Goal: Task Accomplishment & Management: Complete application form

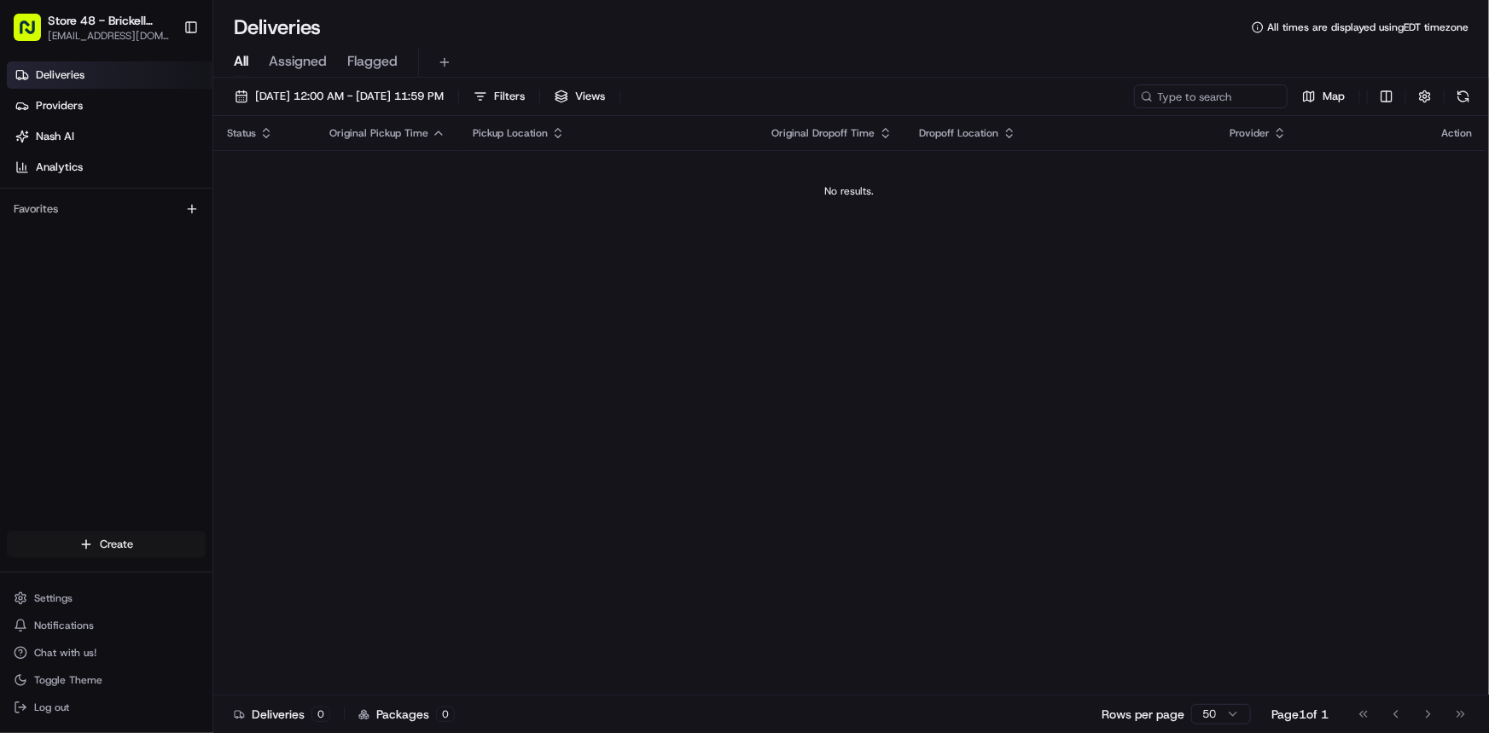
click at [99, 544] on html "Store 48 - Brickell (Just Salad) [EMAIL_ADDRESS][DOMAIN_NAME] Toggle Sidebar De…" at bounding box center [744, 366] width 1489 height 733
click at [338, 589] on link "Delivery" at bounding box center [308, 576] width 190 height 31
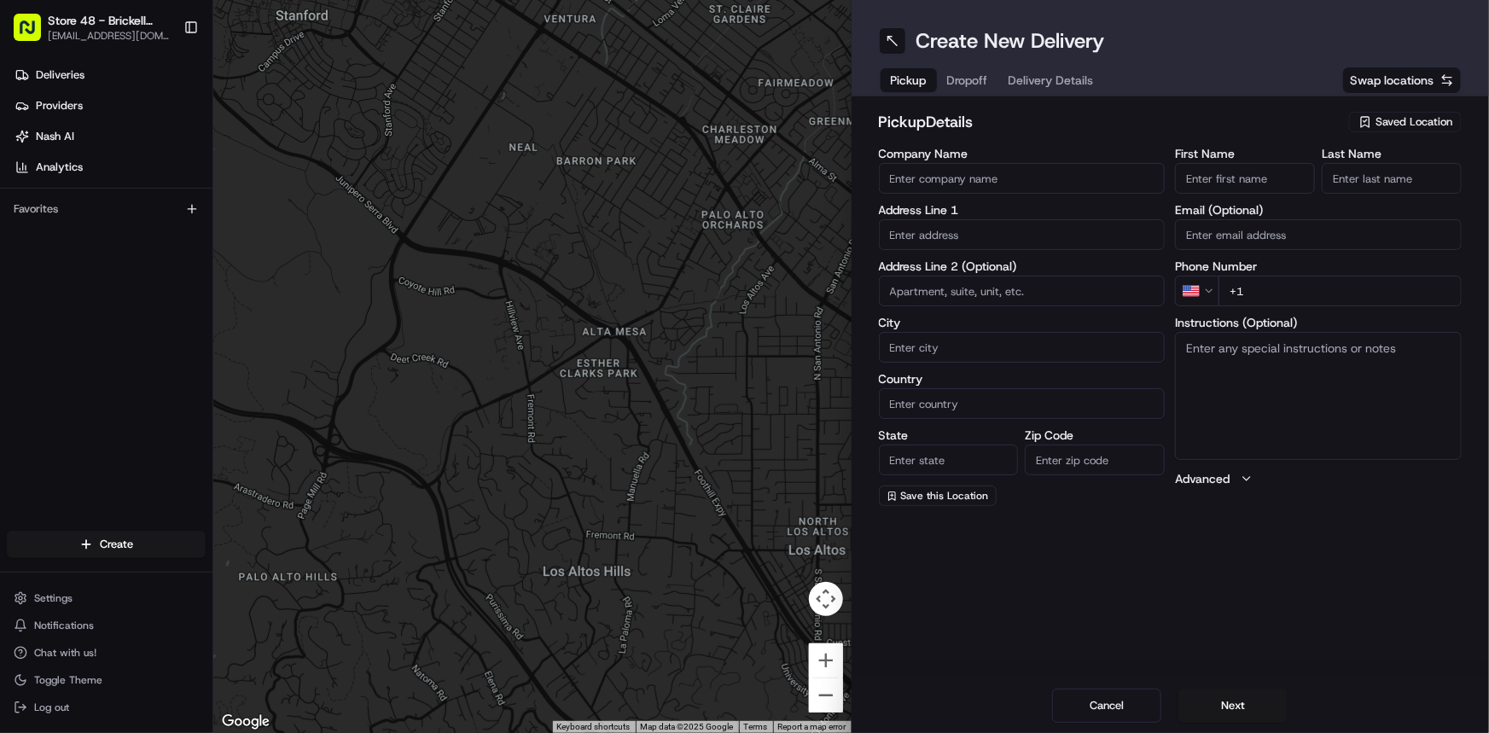
click at [933, 172] on input "Company Name" at bounding box center [1022, 178] width 287 height 31
type input "8"
type input "jUST SALAD"
click at [940, 234] on input "text" at bounding box center [1022, 234] width 287 height 31
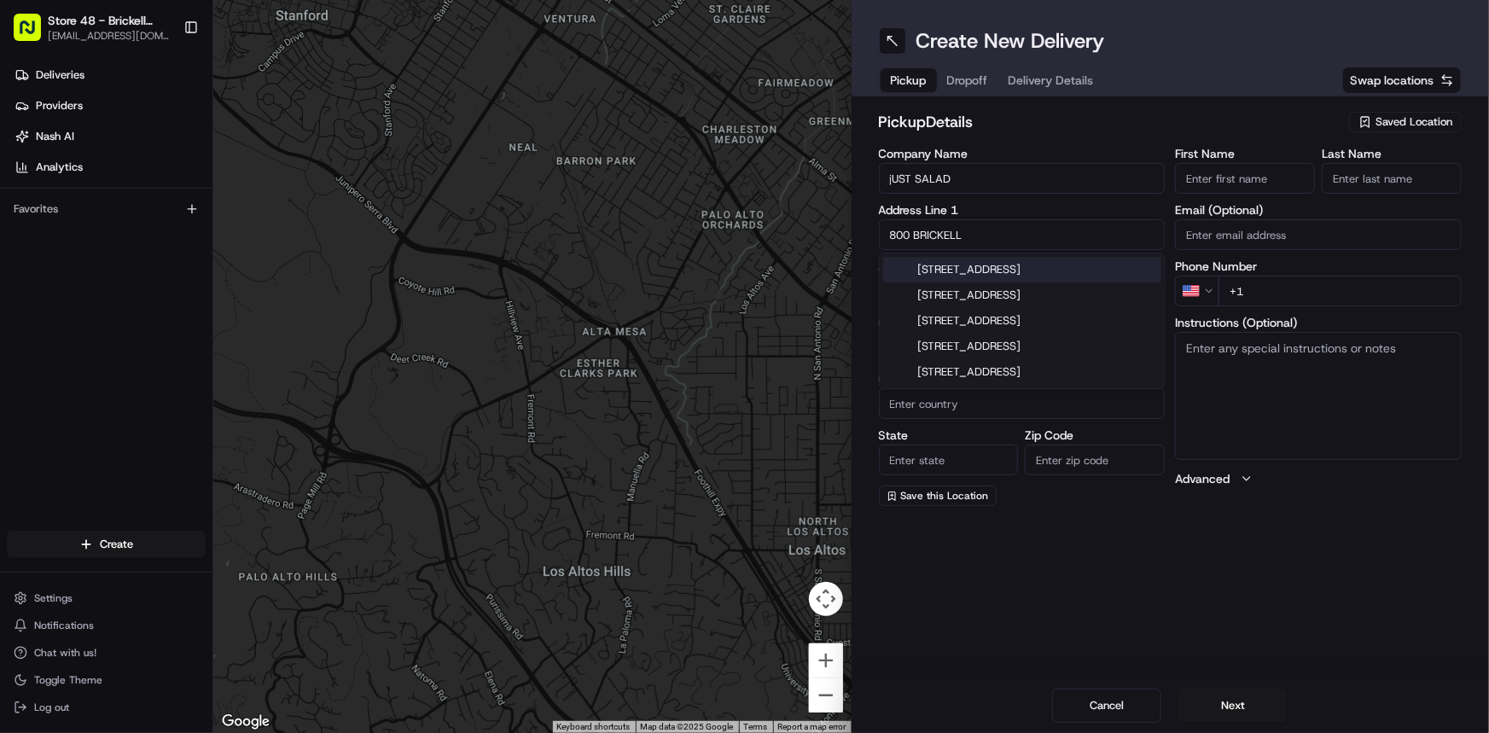
click at [926, 261] on div "[STREET_ADDRESS]" at bounding box center [1022, 270] width 278 height 26
type input "[STREET_ADDRESS]"
type input "[GEOGRAPHIC_DATA]"
type input "FL"
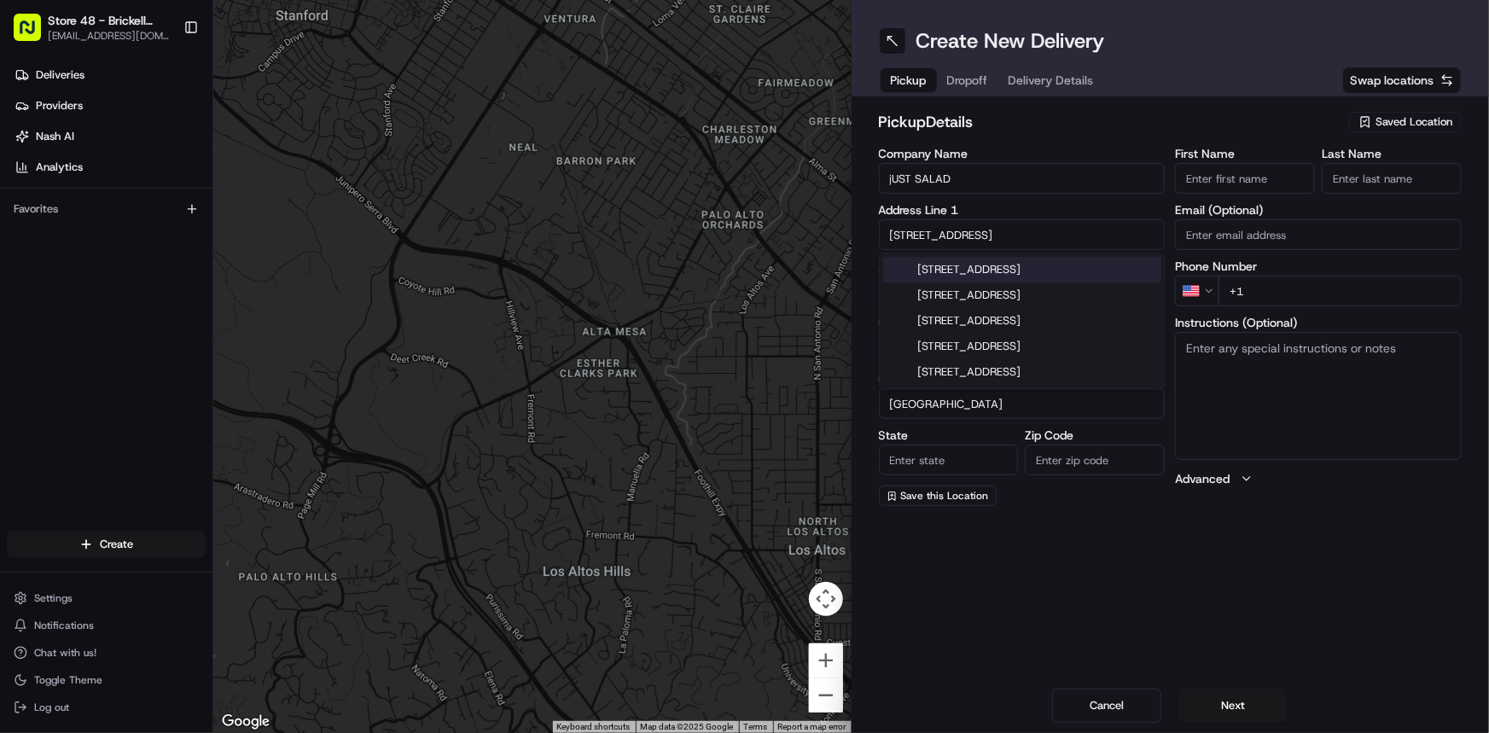
type input "33131"
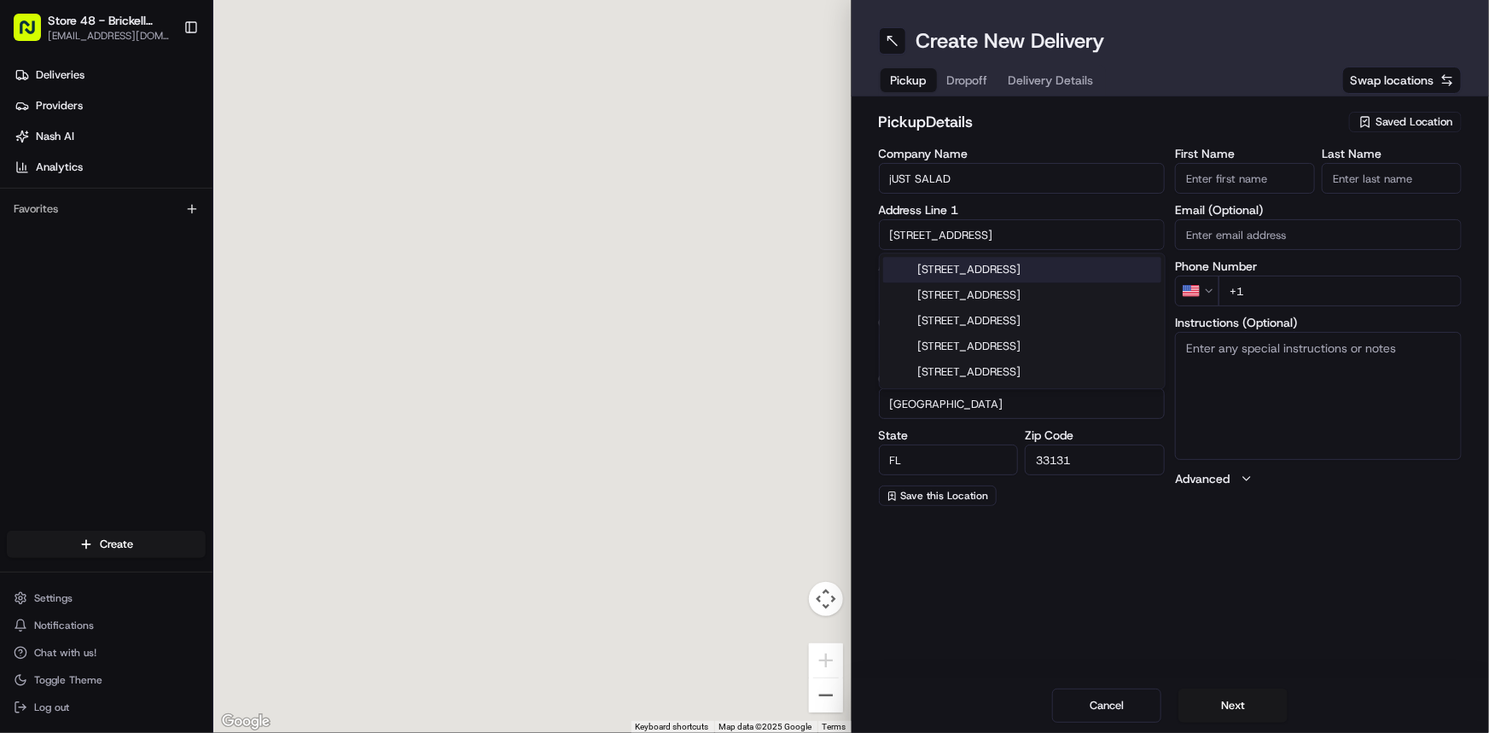
type input "[STREET_ADDRESS]"
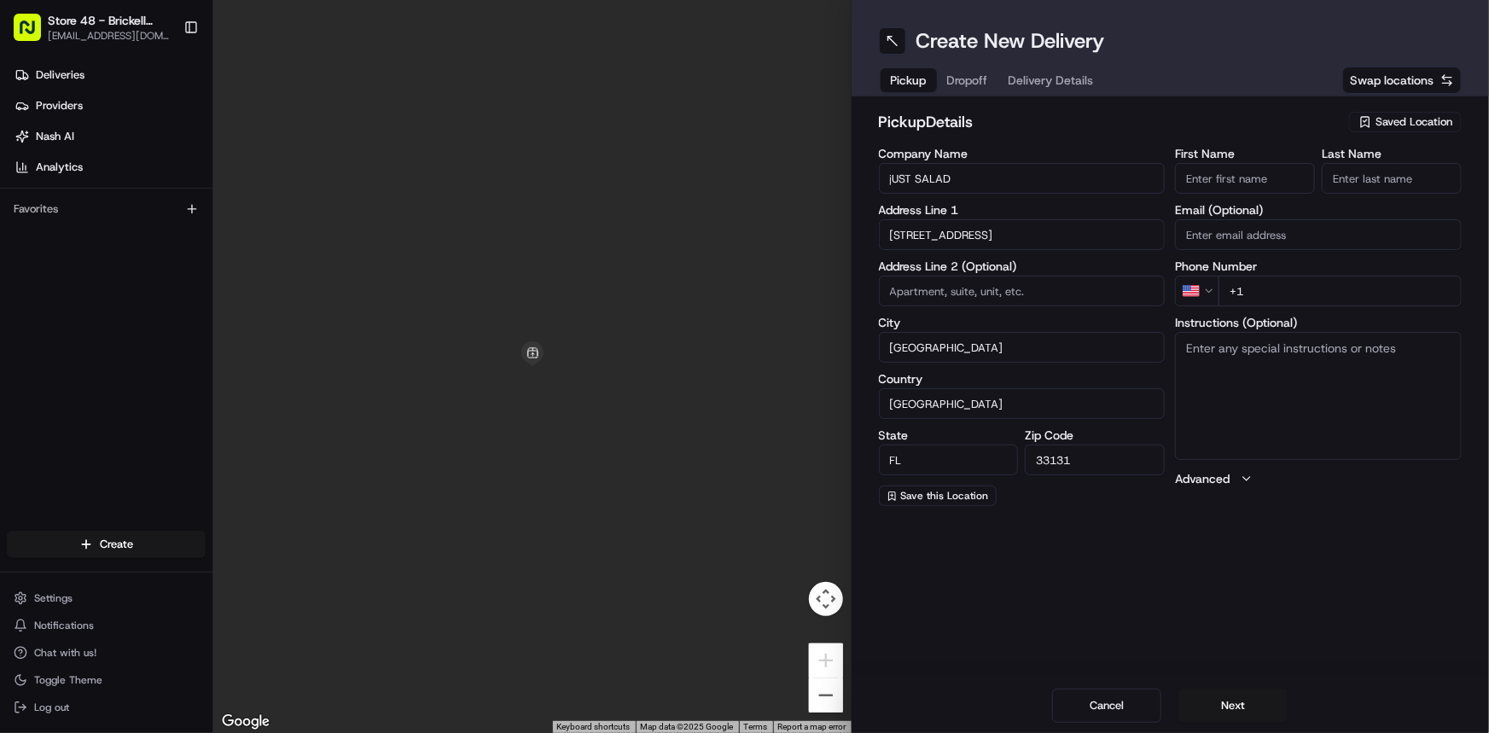
click at [1251, 172] on input "First Name" at bounding box center [1245, 178] width 140 height 31
type input "[PERSON_NAME]"
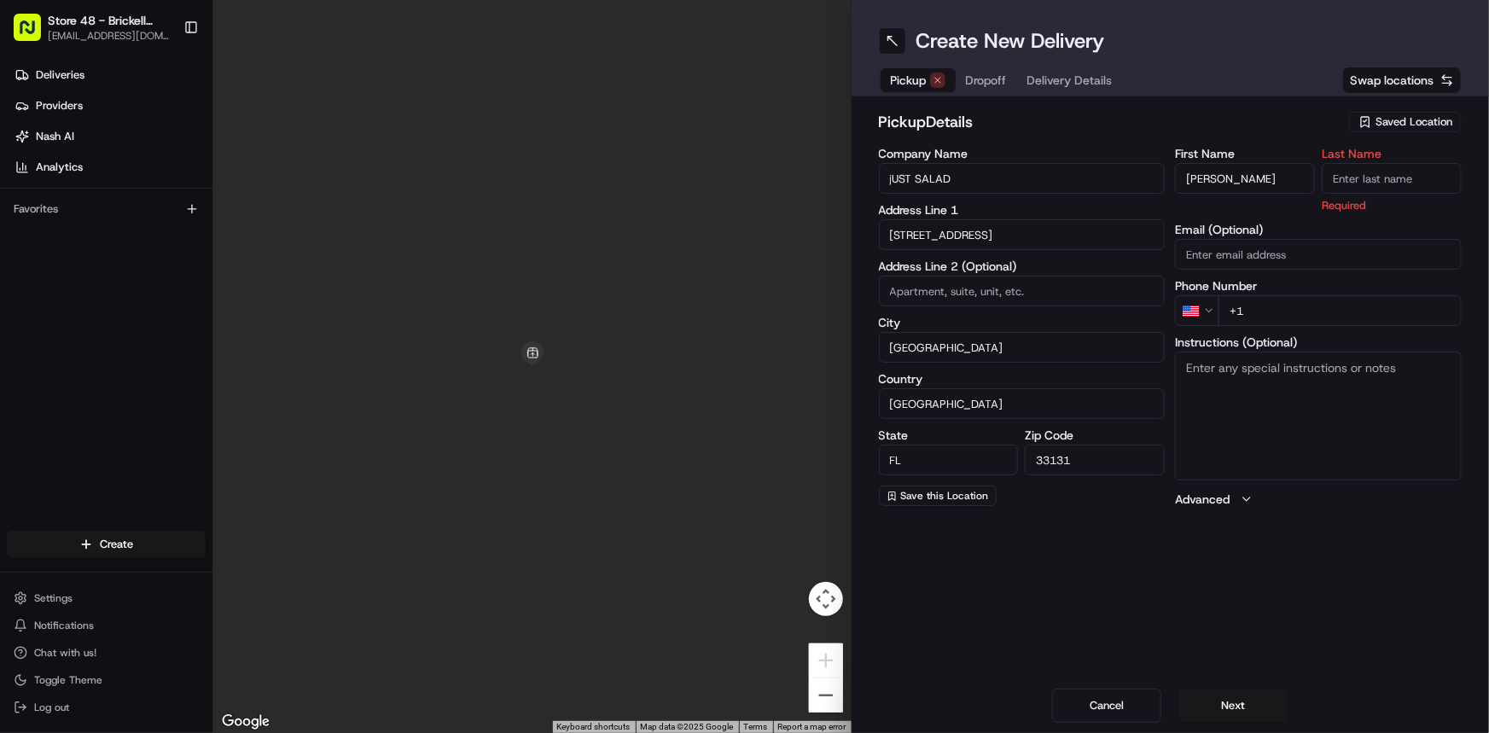
click at [1415, 180] on input "Last Name" at bounding box center [1392, 178] width 140 height 31
type input "[PERSON_NAME]"
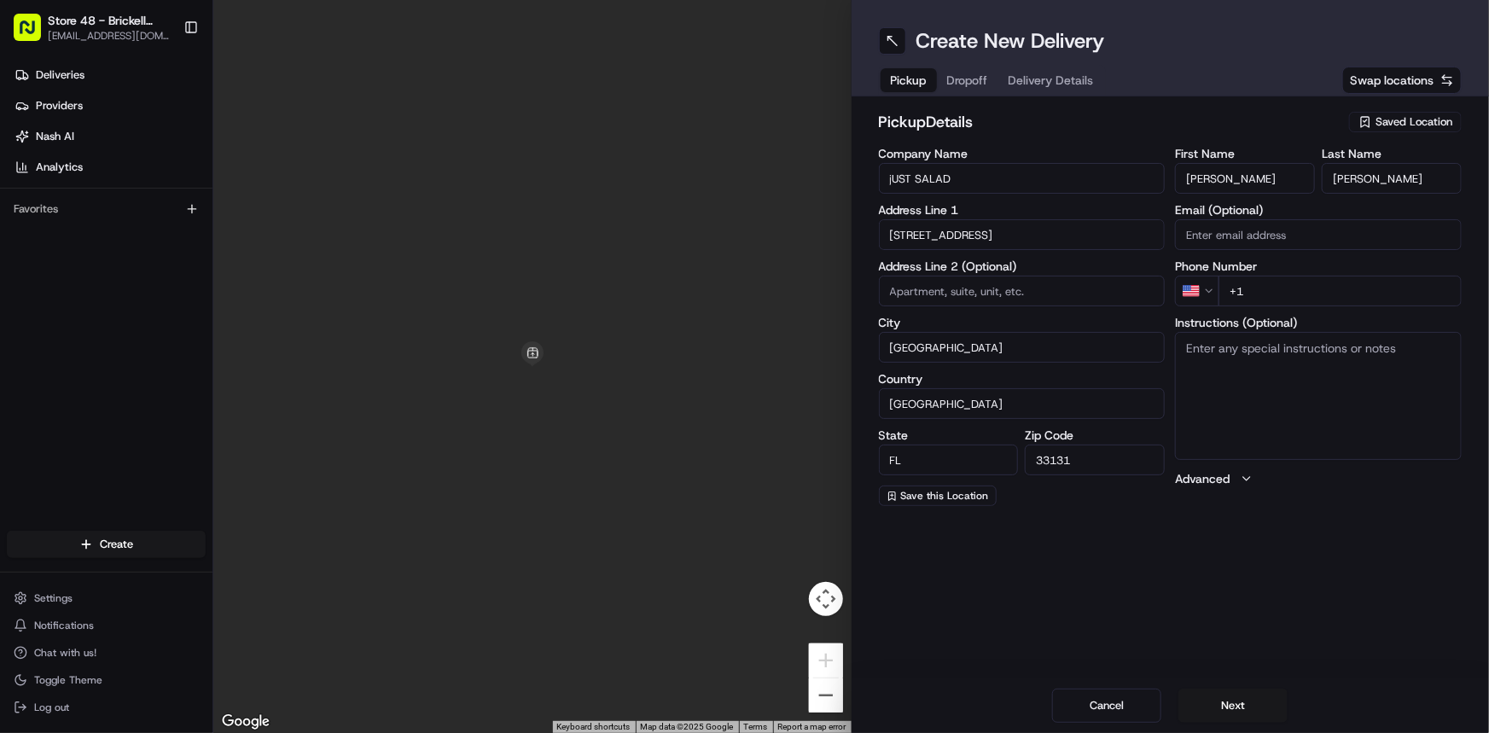
click at [1280, 204] on div "First Name [PERSON_NAME] Last Name [PERSON_NAME] Email (Optional) Phone Number …" at bounding box center [1318, 327] width 287 height 358
click at [1016, 295] on input at bounding box center [1022, 291] width 287 height 31
type input "SUITE:100"
click at [1263, 380] on textarea "Instructions (Optional)" at bounding box center [1318, 396] width 287 height 128
type textarea "MAKE SURE TO GIVE TO THE CUSTOMER"
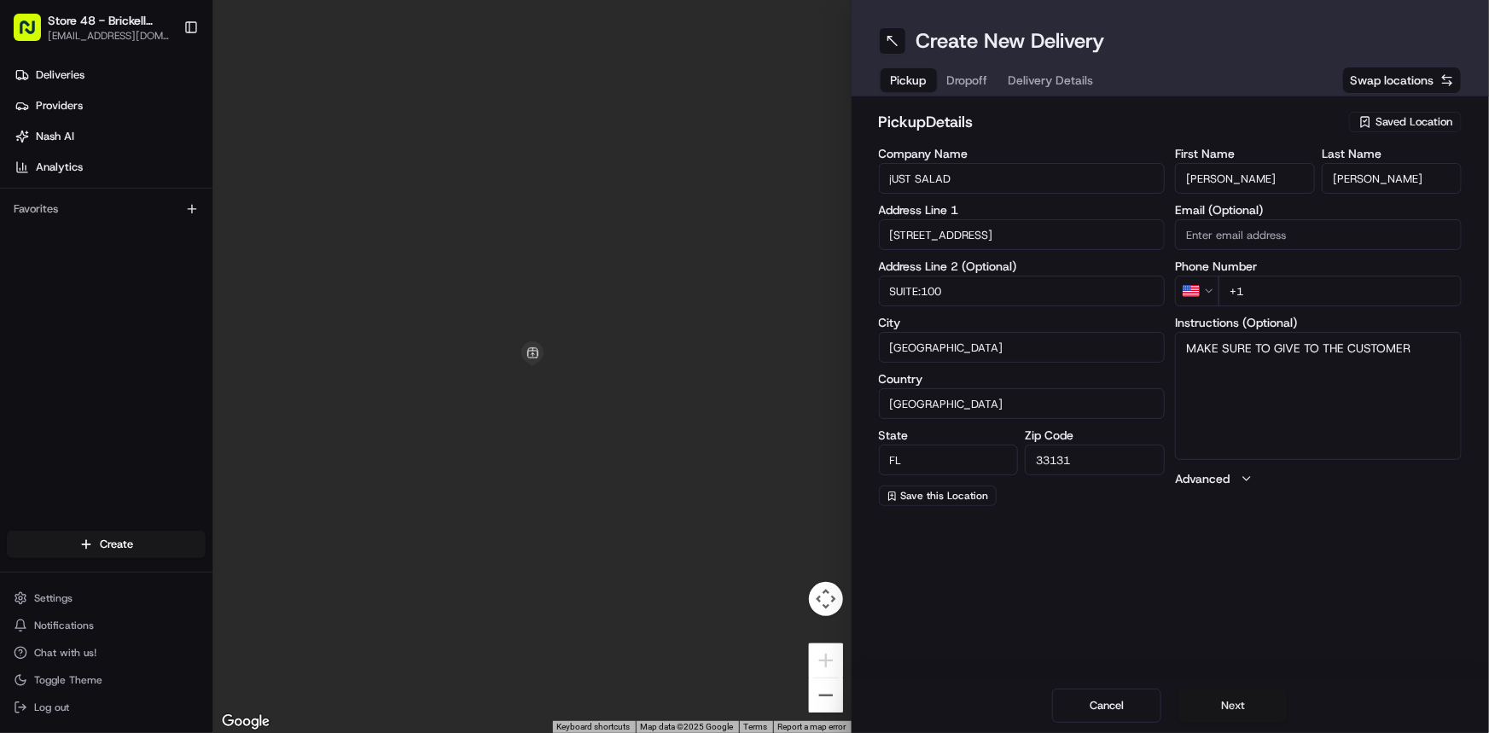
click at [1221, 699] on button "Next" at bounding box center [1233, 706] width 109 height 34
click at [1290, 290] on input "+1" at bounding box center [1340, 291] width 243 height 31
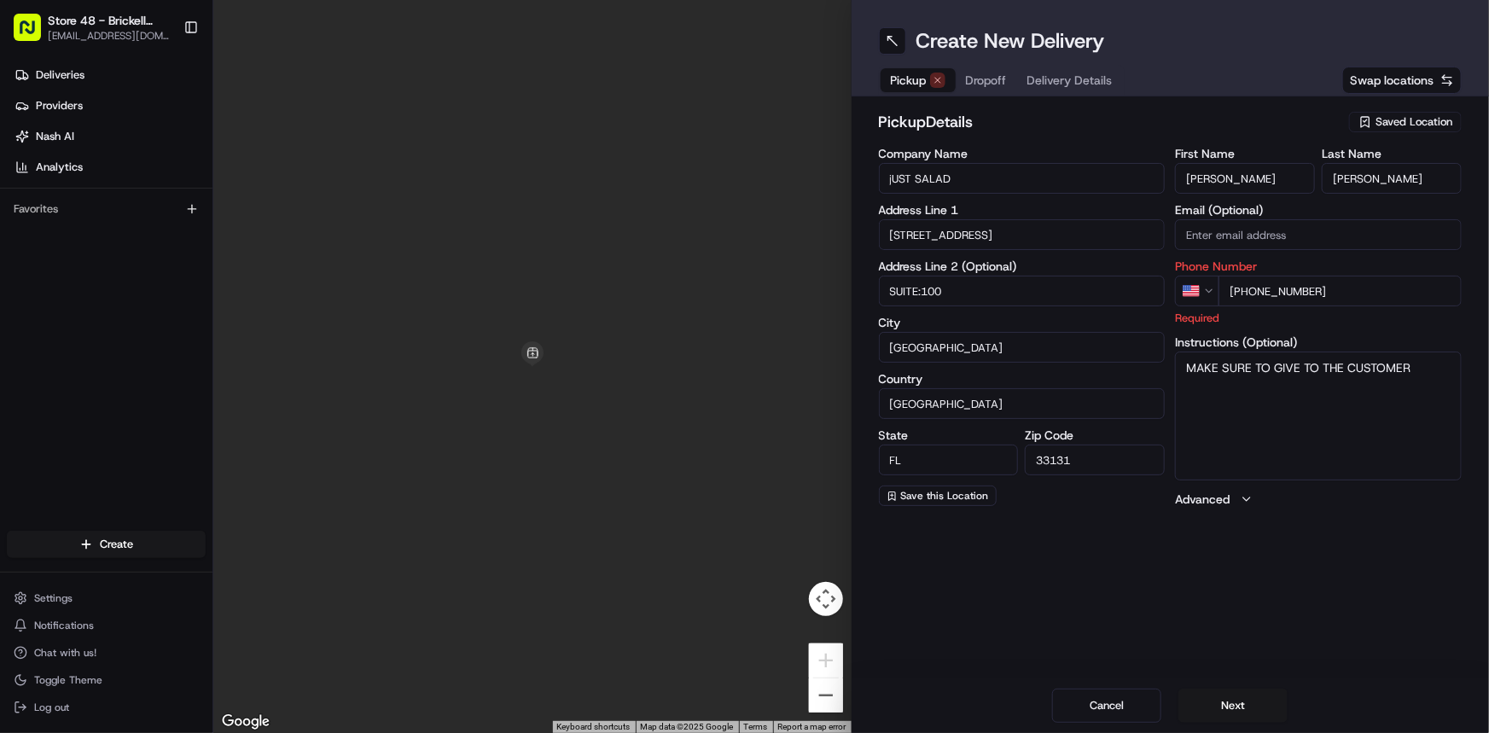
type input "[PHONE_NUMBER]"
click at [1425, 371] on textarea "MAKE SURE TO GIVE TO THE CUSTOMER" at bounding box center [1318, 416] width 287 height 128
type textarea "MAKE SURE TO GIVE TO THE CUSTOMER AND THE PHONE NUMBER ITS IN THE DETAILS"
click at [1199, 695] on button "Next" at bounding box center [1233, 706] width 109 height 34
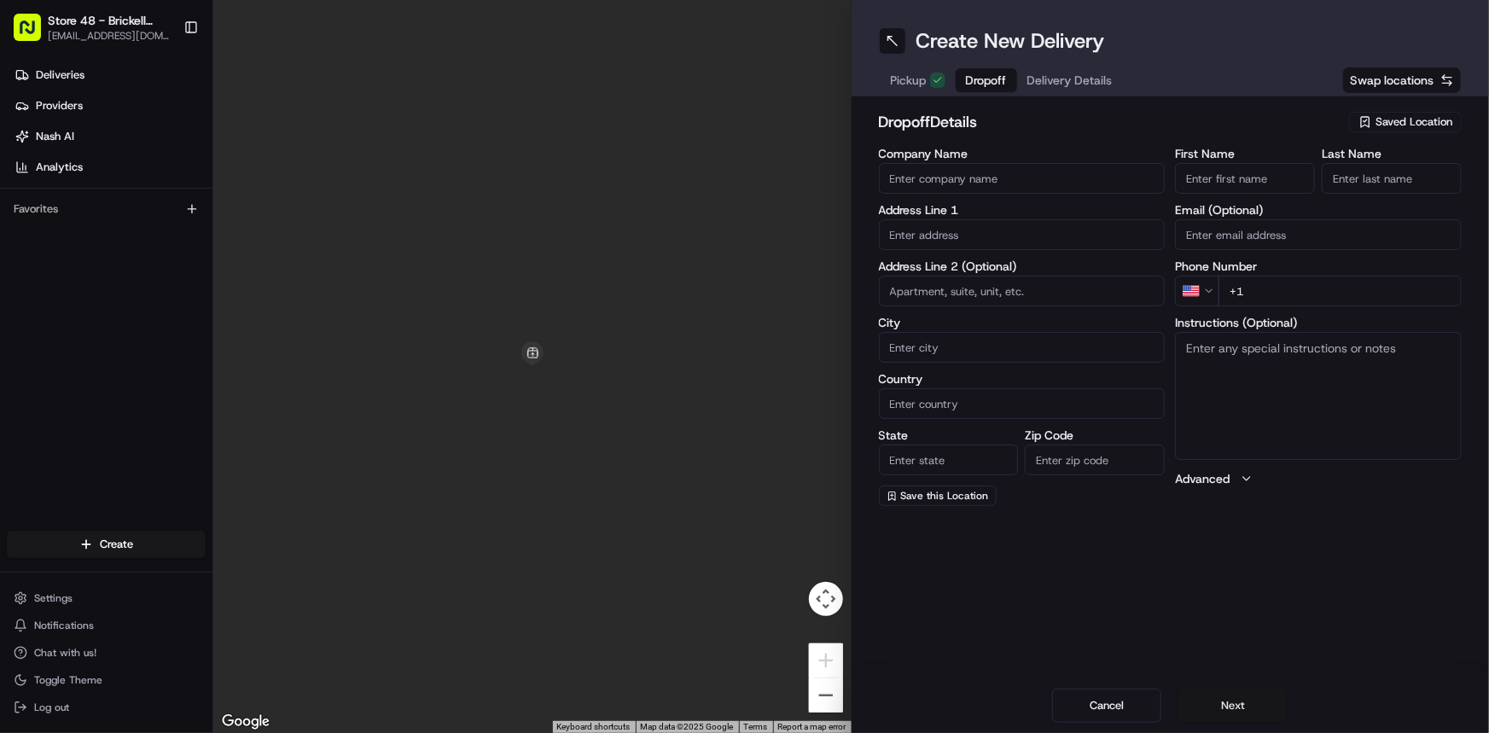
click at [1212, 701] on button "Next" at bounding box center [1233, 706] width 109 height 34
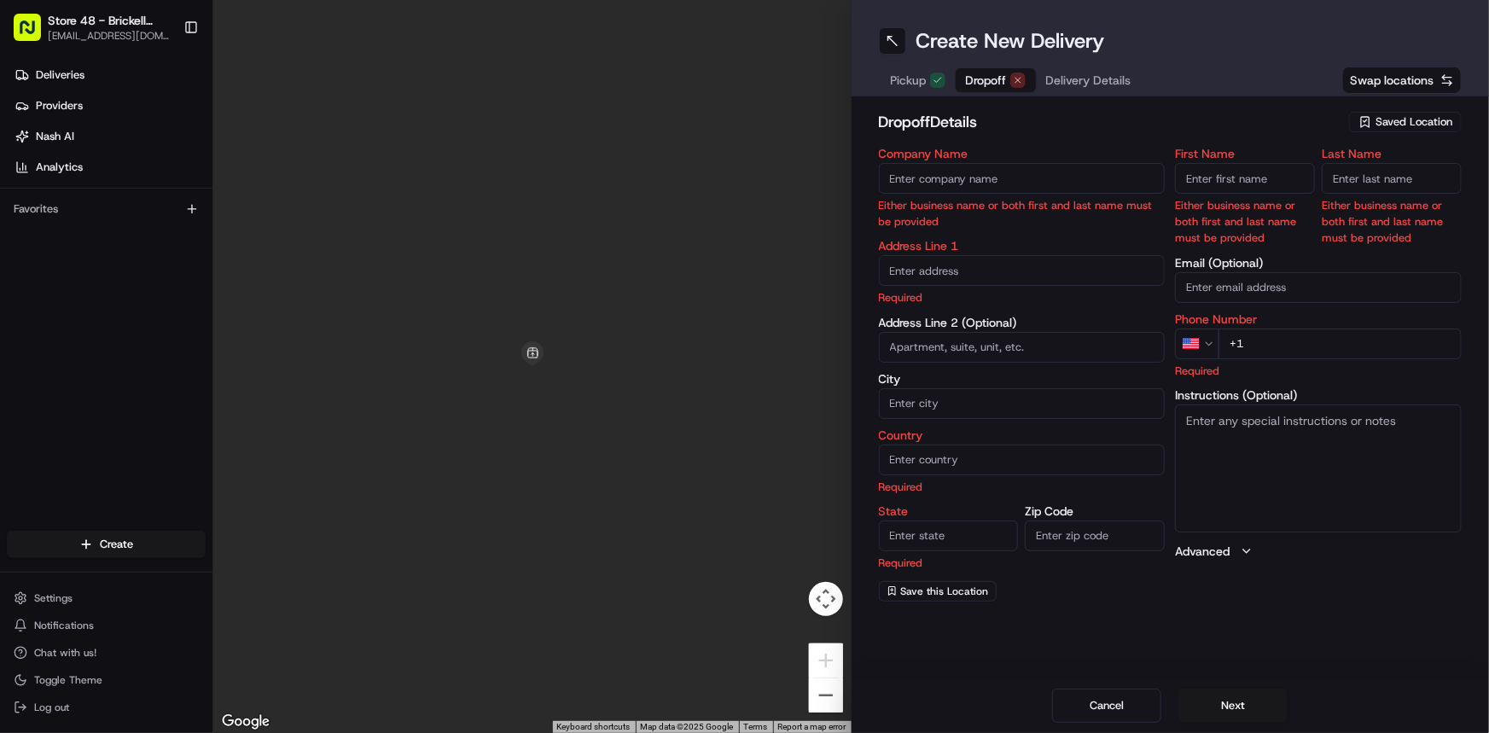
click at [992, 169] on input "Company Name" at bounding box center [1022, 178] width 287 height 31
type input "[PERSON_NAME]"
click at [1023, 265] on body "Store 48 - Brickell (Just Salad) [EMAIL_ADDRESS][DOMAIN_NAME] Toggle Sidebar De…" at bounding box center [744, 366] width 1489 height 733
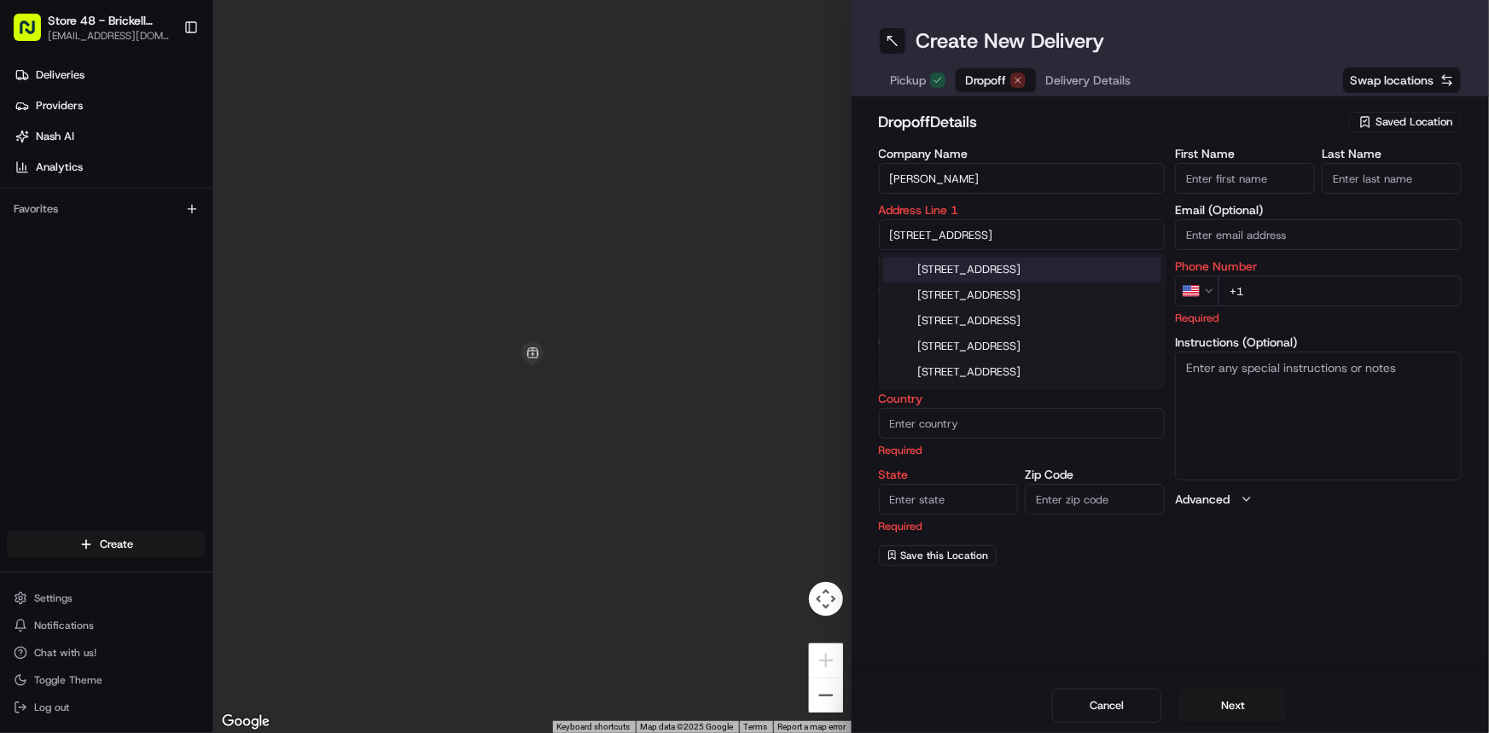
click at [1058, 264] on div "[STREET_ADDRESS]" at bounding box center [1022, 270] width 278 height 26
type input "[STREET_ADDRESS]"
type input "[GEOGRAPHIC_DATA]"
type input "FL"
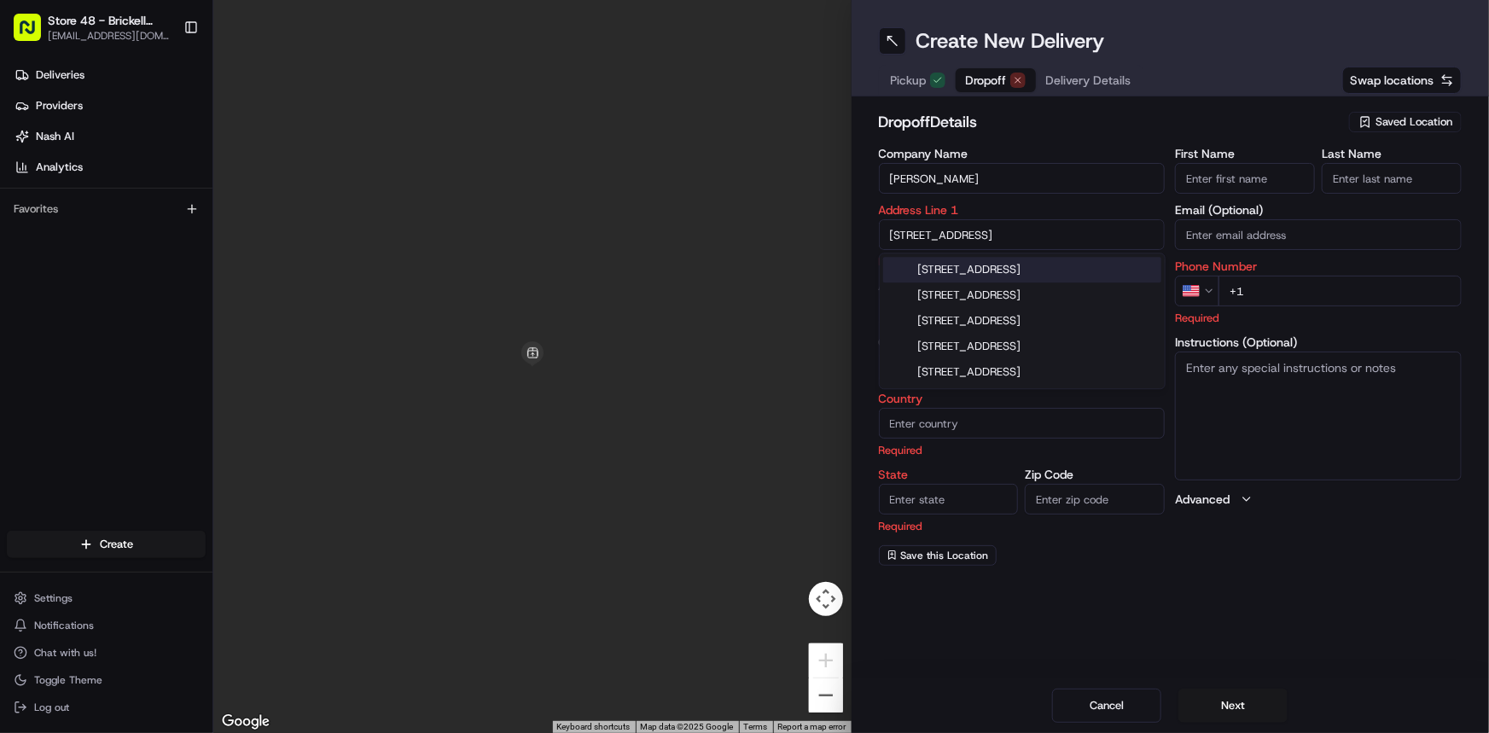
type input "33131"
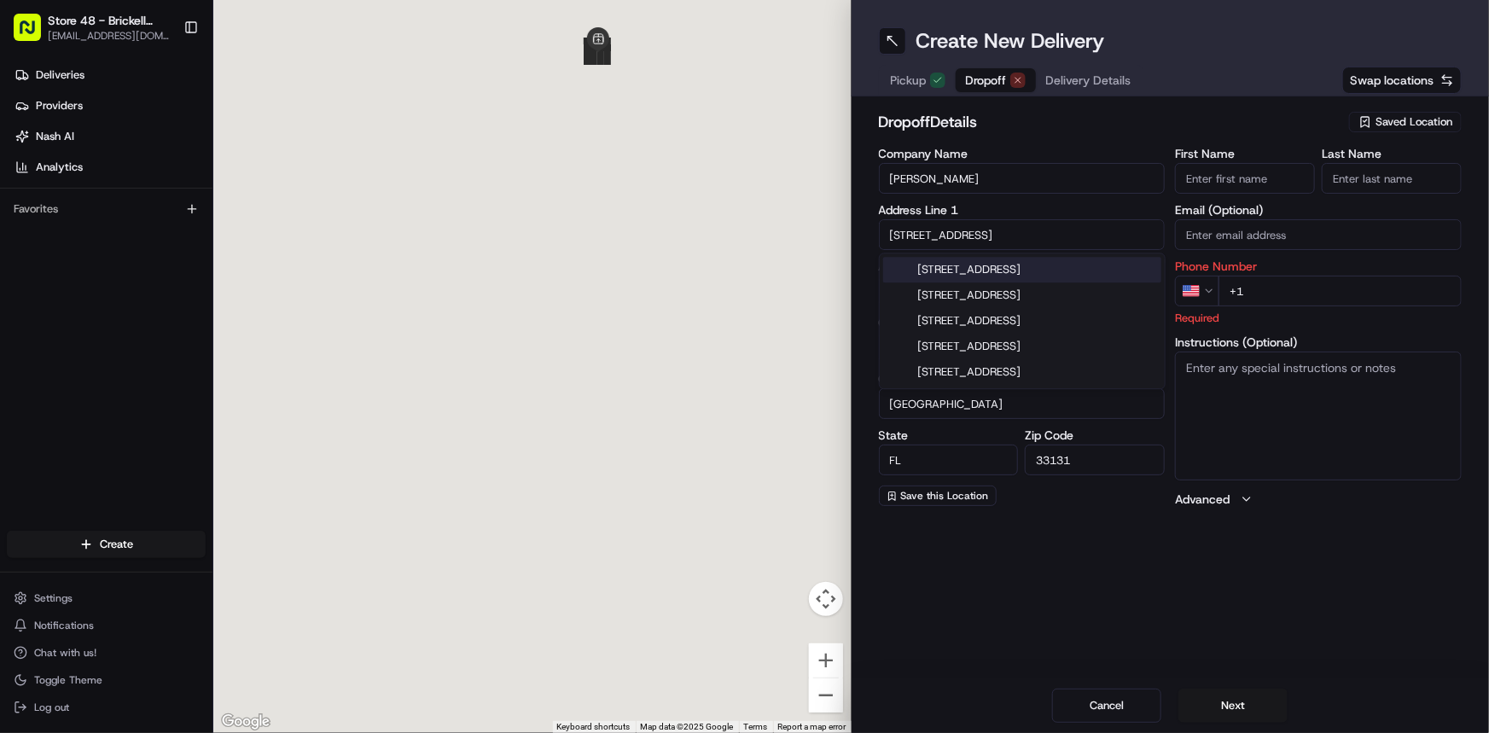
type input "[STREET_ADDRESS]"
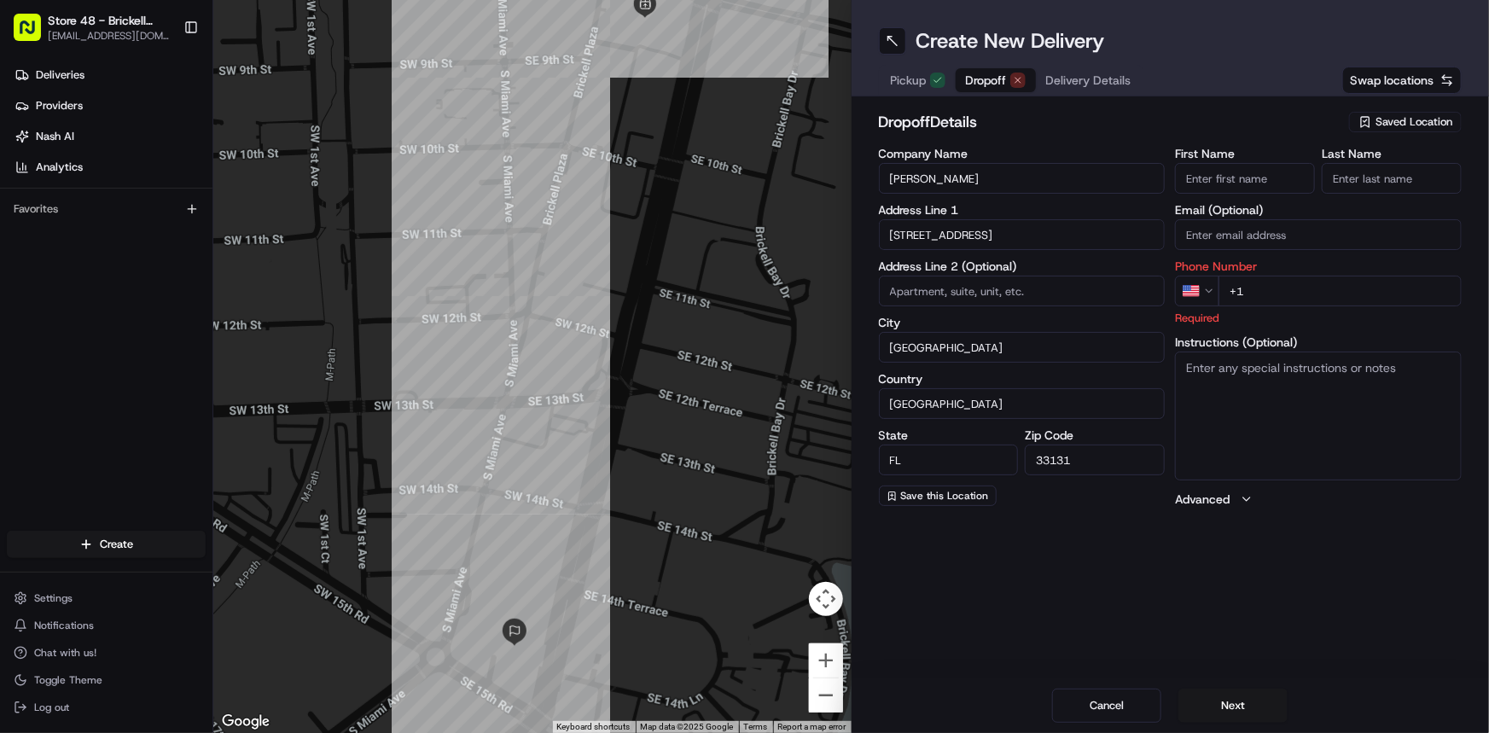
click at [1215, 178] on input "First Name" at bounding box center [1245, 178] width 140 height 31
type input "[PERSON_NAME] [PERSON_NAME]"
click at [1396, 177] on input "Last Name" at bounding box center [1392, 178] width 140 height 31
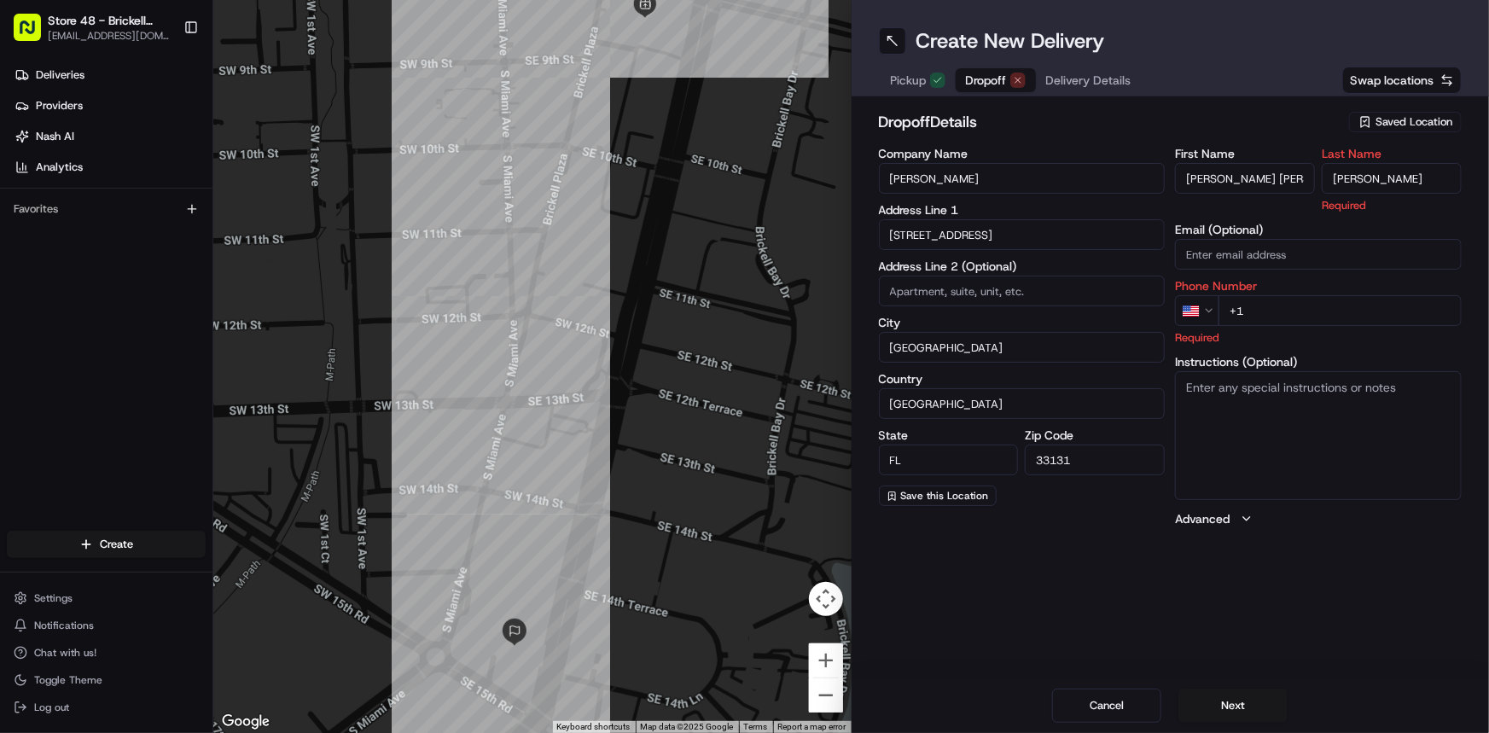
type input "[PERSON_NAME]"
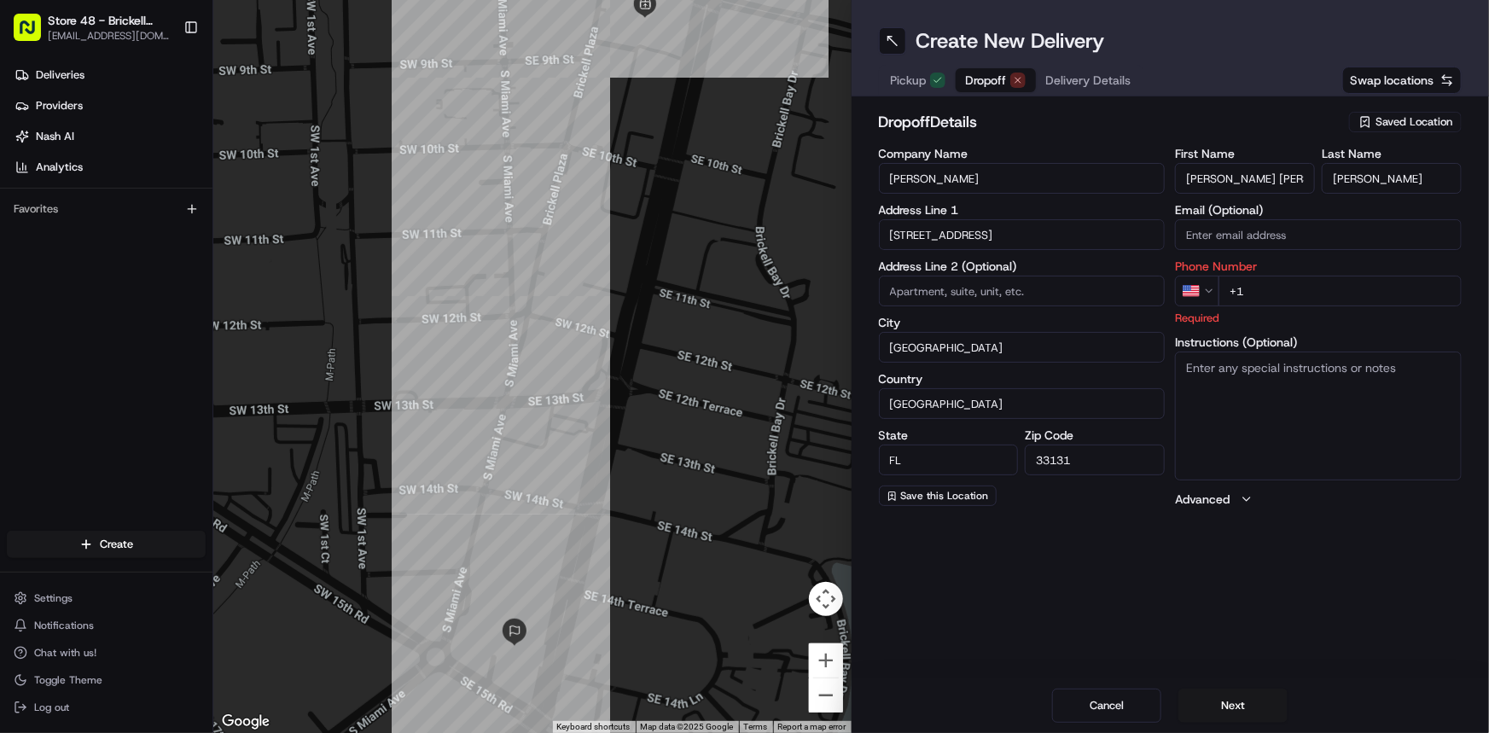
click at [1324, 254] on div "First Name [PERSON_NAME] [PERSON_NAME] Last Name [PERSON_NAME] Email (Optional)…" at bounding box center [1318, 328] width 287 height 360
click at [1247, 230] on input "[DOMAIN_NAME]" at bounding box center [1318, 234] width 287 height 31
click at [1309, 234] on input "[DOMAIN_NAME]" at bounding box center [1318, 234] width 287 height 31
type input "[EMAIL_ADDRESS][PERSON_NAME][DOMAIN_NAME]"
click at [1366, 290] on input "+1" at bounding box center [1340, 291] width 243 height 31
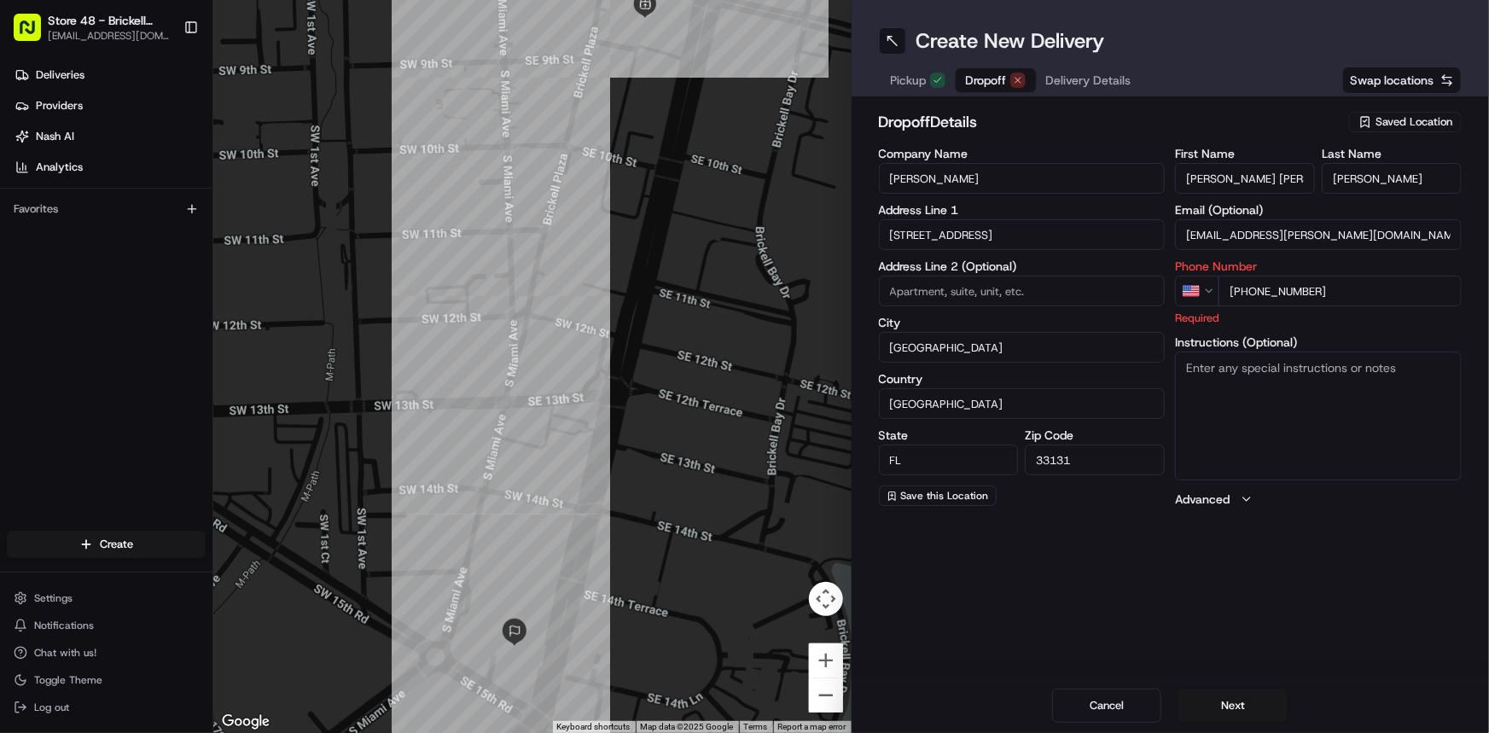
type input "[PHONE_NUMBER]"
click at [1252, 381] on textarea "Instructions (Optional)" at bounding box center [1318, 416] width 287 height 128
type textarea "please make sure to contact to the customer and give to her phone:[PHONE_NUMBER]"
click at [1205, 699] on button "Next" at bounding box center [1233, 706] width 109 height 34
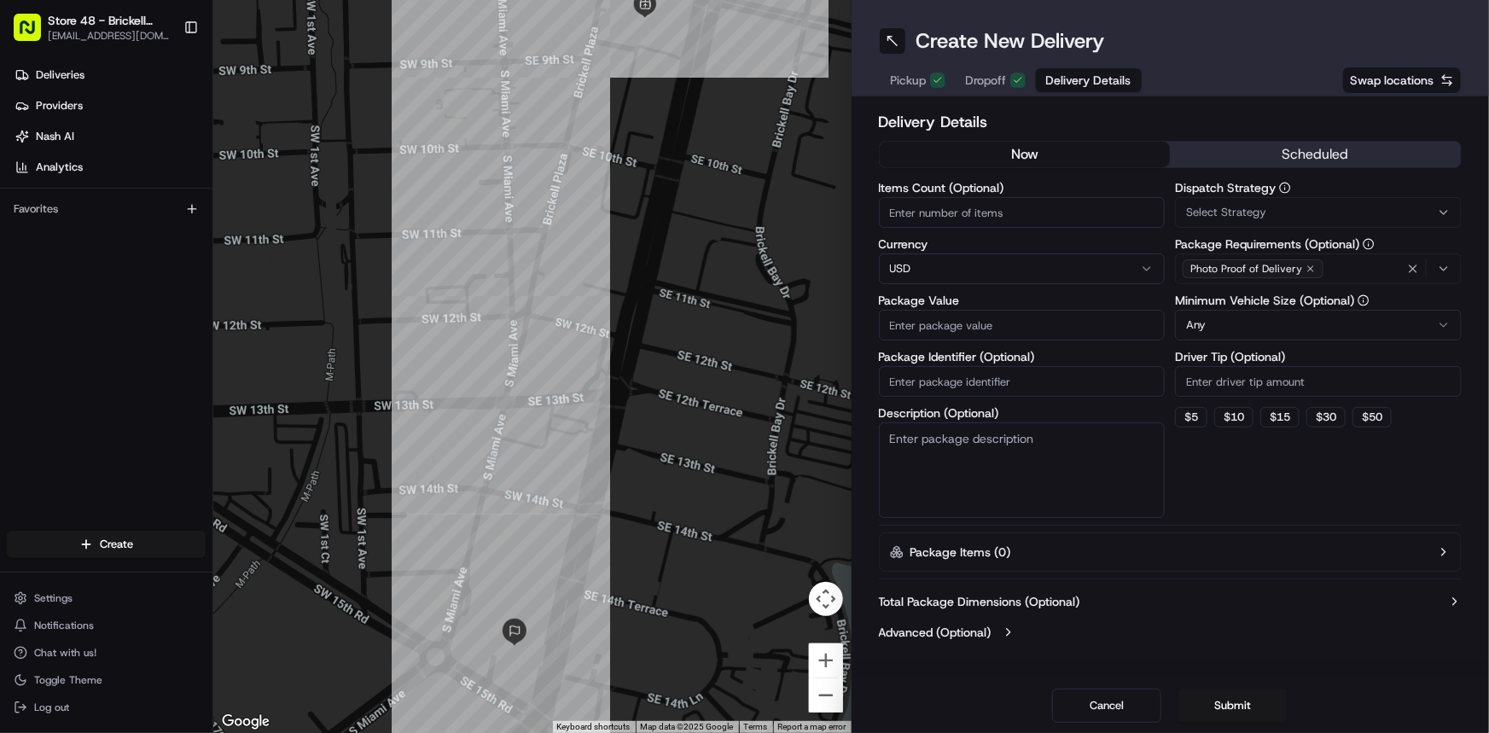
click at [1031, 209] on input "Items Count (Optional)" at bounding box center [1022, 212] width 287 height 31
type input "3"
type input "2"
click at [990, 267] on html "Store 48 - Brickell (Just Salad) [EMAIL_ADDRESS][DOMAIN_NAME] Toggle Sidebar De…" at bounding box center [744, 366] width 1489 height 733
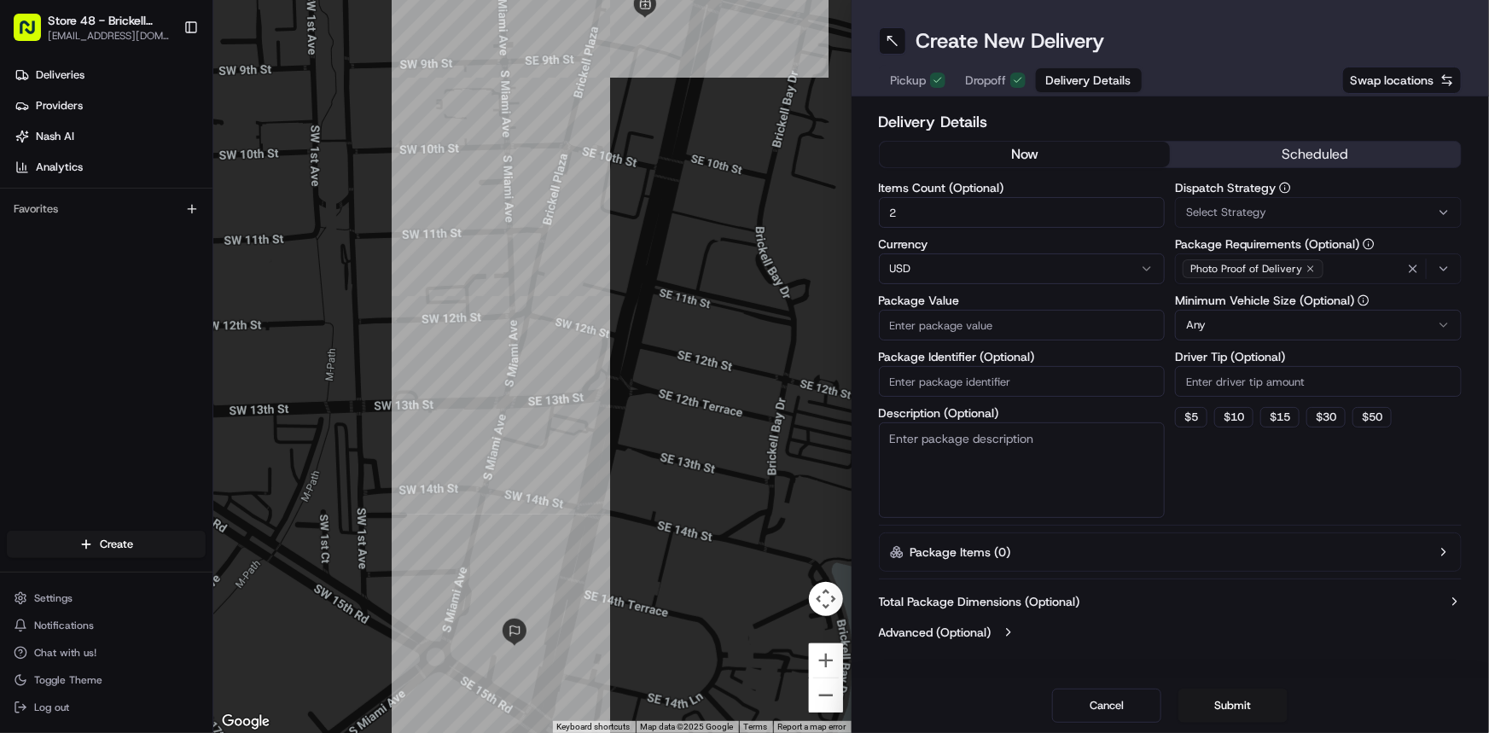
click at [1027, 326] on input "Package Value" at bounding box center [1022, 325] width 287 height 31
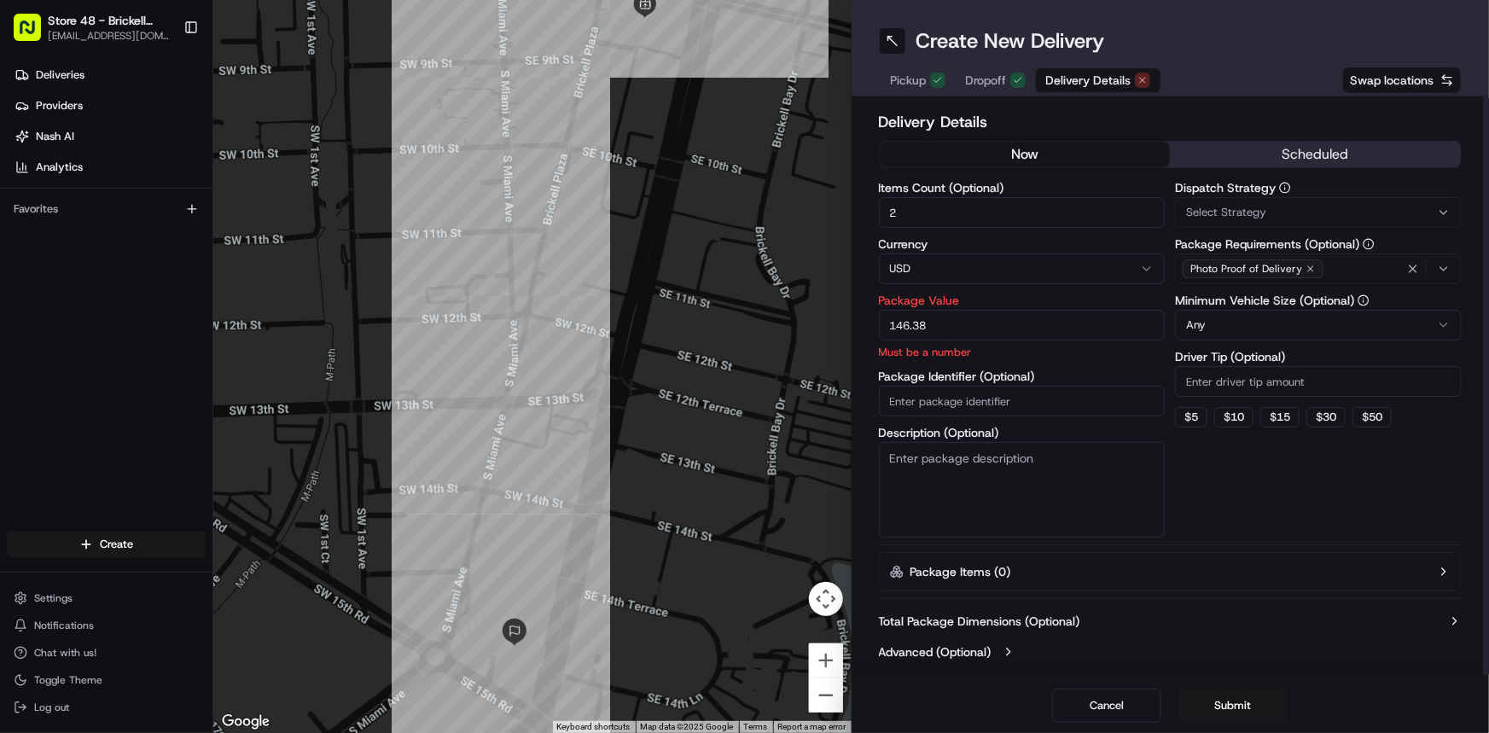
type input "146.38"
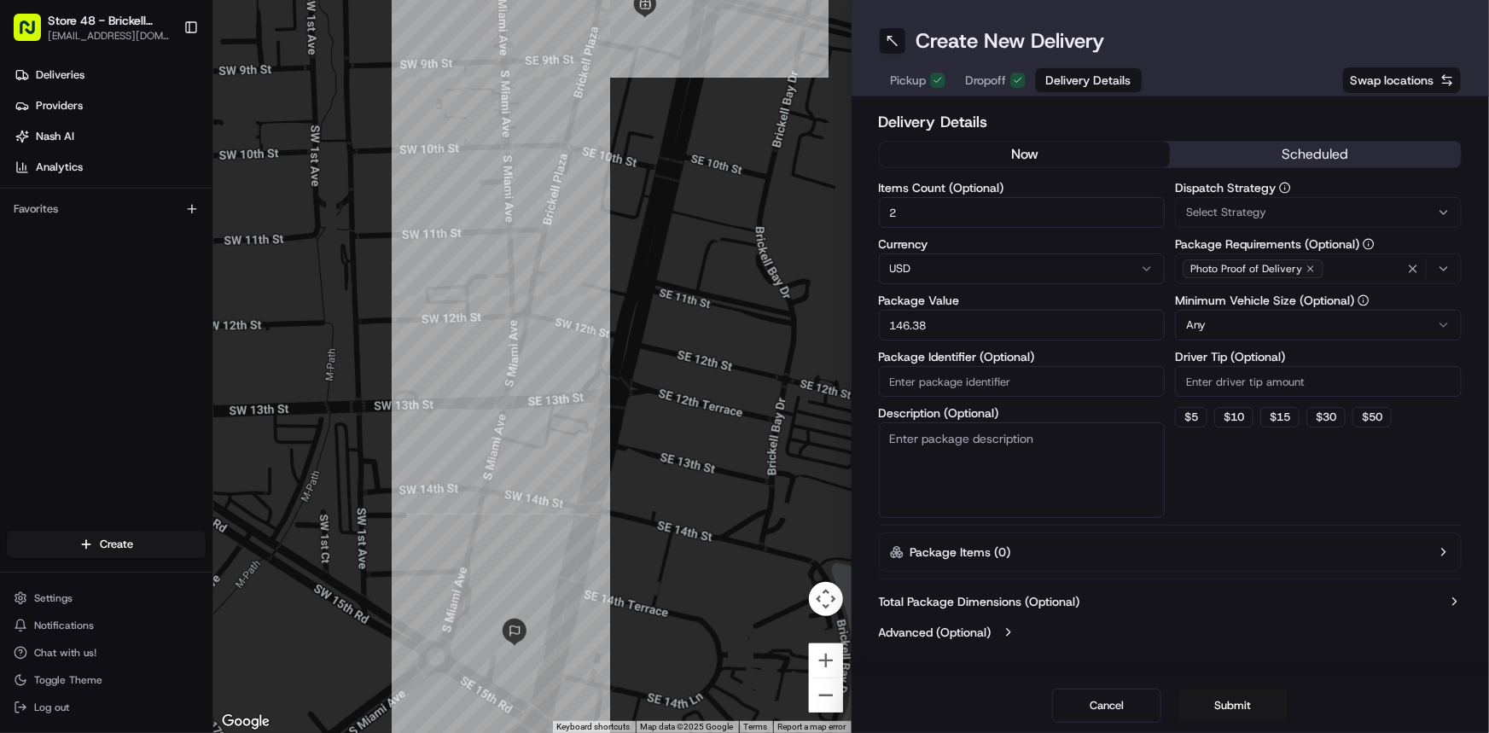
click at [1039, 409] on div "Items Count (Optional) 2 Currency USD Package Value 146.38 Package Identifier (…" at bounding box center [1022, 350] width 287 height 336
type input "[PERSON_NAME] [PERSON_NAME]"
click at [1046, 453] on textarea "Description (Optional)" at bounding box center [1022, 471] width 287 height 96
type textarea "catering"
click at [1221, 212] on span "Select Strategy" at bounding box center [1226, 212] width 80 height 15
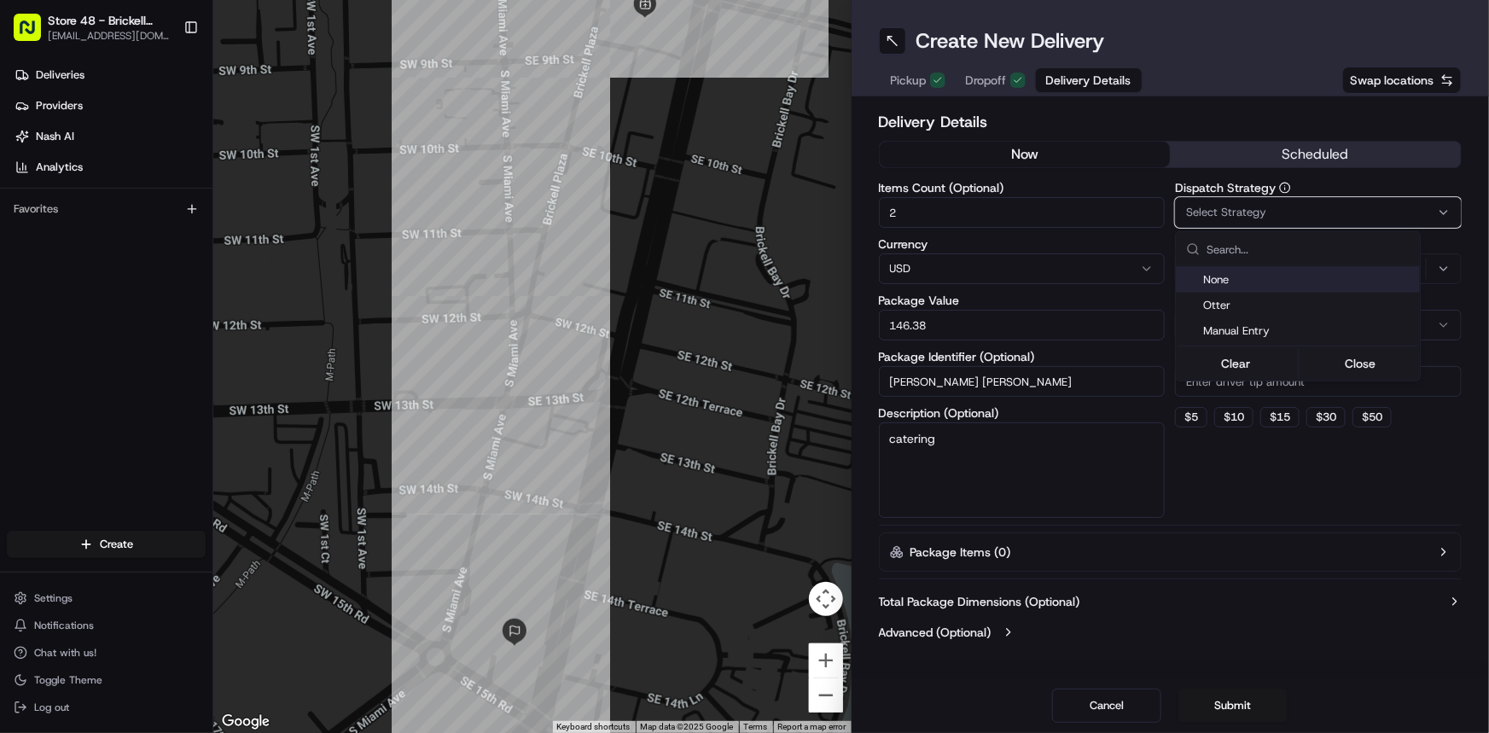
click at [1287, 274] on span "None" at bounding box center [1309, 279] width 210 height 15
click at [1303, 227] on html "Store 48 - Brickell (Just Salad) [EMAIL_ADDRESS][DOMAIN_NAME] Toggle Sidebar De…" at bounding box center [744, 366] width 1489 height 733
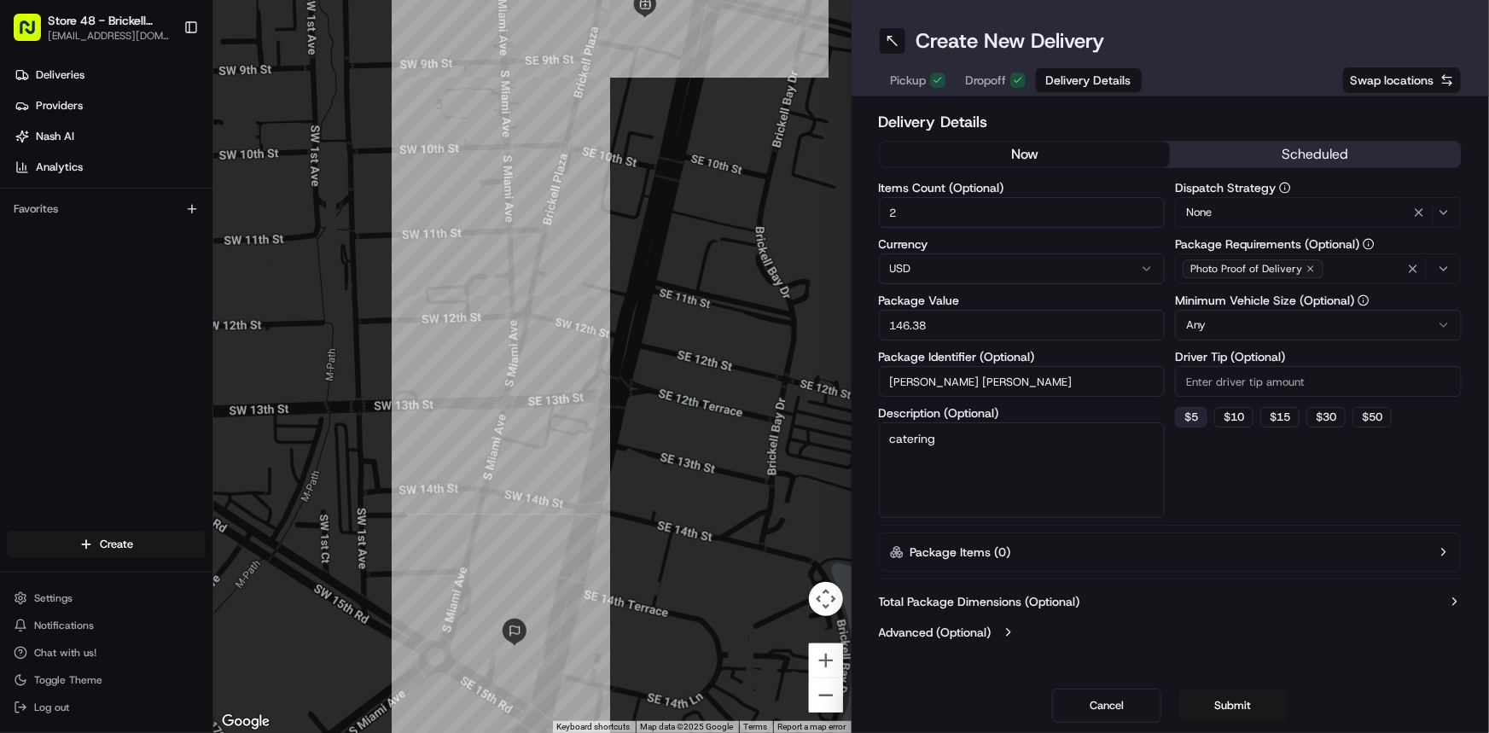
click at [1193, 414] on button "$ 5" at bounding box center [1191, 417] width 32 height 20
type input "5"
click at [1239, 711] on button "Submit" at bounding box center [1233, 706] width 109 height 34
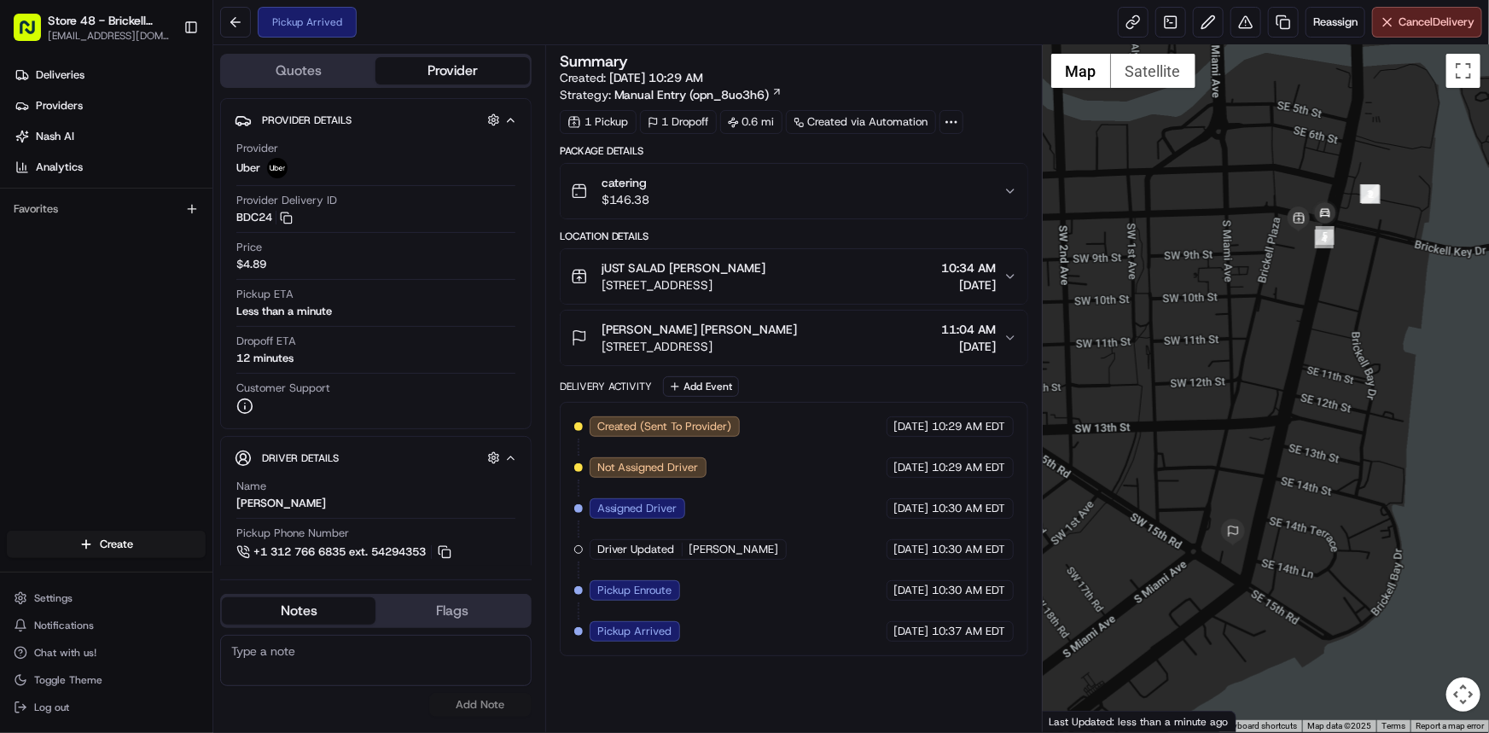
click at [1489, 173] on div at bounding box center [1266, 388] width 446 height 687
click at [244, 22] on button at bounding box center [235, 22] width 31 height 31
